Goal: Information Seeking & Learning: Check status

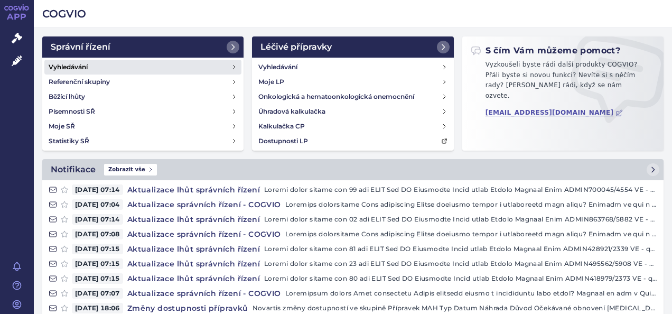
click at [79, 62] on h4 "Vyhledávání" at bounding box center [68, 67] width 39 height 11
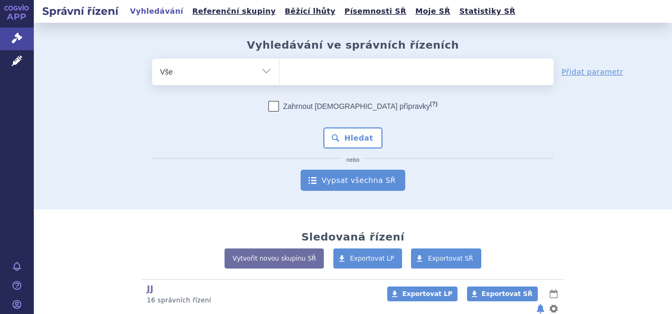
click at [368, 180] on link "Vypsat všechna SŘ" at bounding box center [353, 180] width 105 height 21
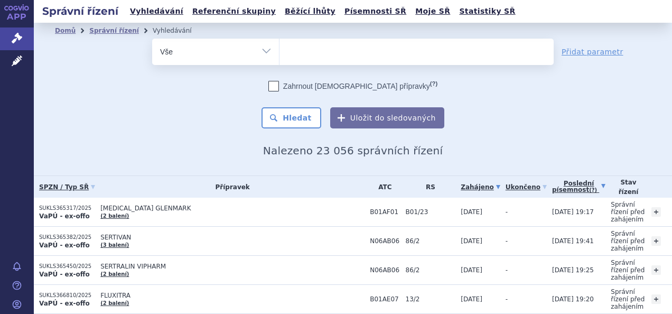
click at [552, 188] on link "Poslední písemnost (?)" at bounding box center [578, 187] width 53 height 22
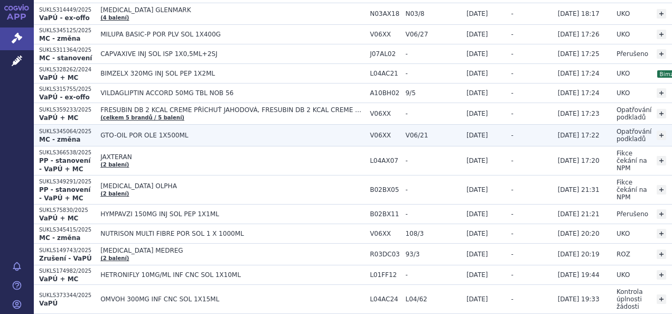
scroll to position [386, 0]
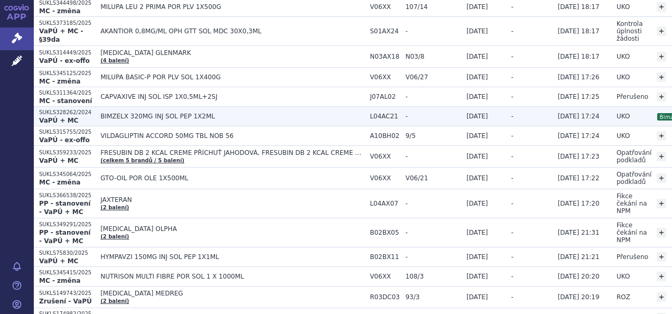
click at [183, 113] on span "BIMZELX 320MG INJ SOL PEP 1X2ML" at bounding box center [232, 116] width 264 height 7
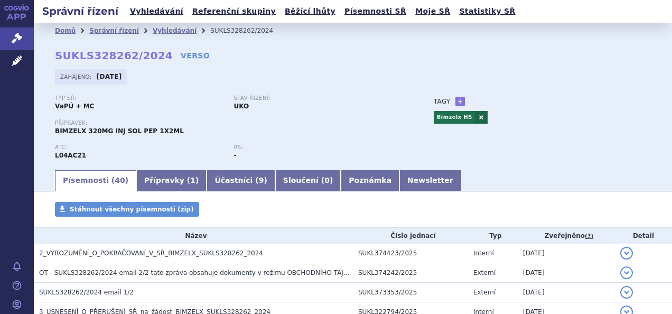
scroll to position [55, 0]
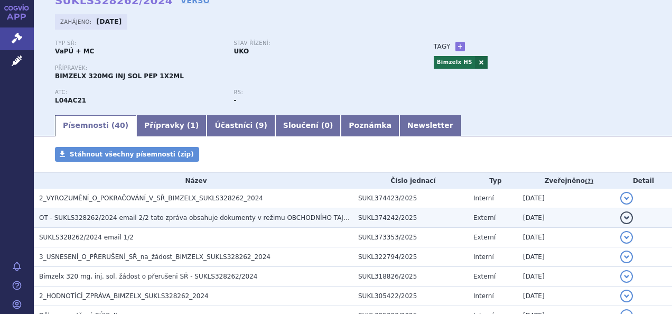
click at [272, 218] on span "OT - SUKLS328262/2024 email 2/2 tato zpráva obsahuje dokumenty v režimu OBCHODN…" at bounding box center [203, 217] width 328 height 7
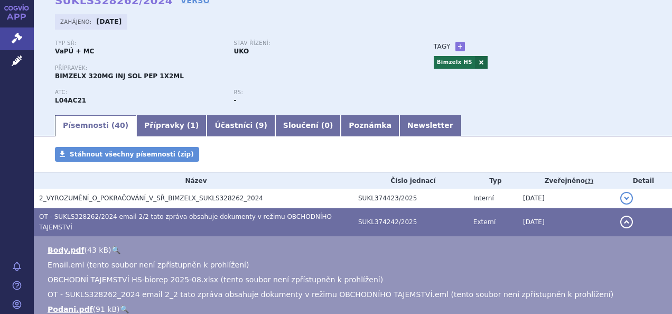
click at [272, 218] on span "OT - SUKLS328262/2024 email 2/2 tato zpráva obsahuje dokumenty v režimu OBCHODN…" at bounding box center [185, 222] width 293 height 18
